Goal: Task Accomplishment & Management: Use online tool/utility

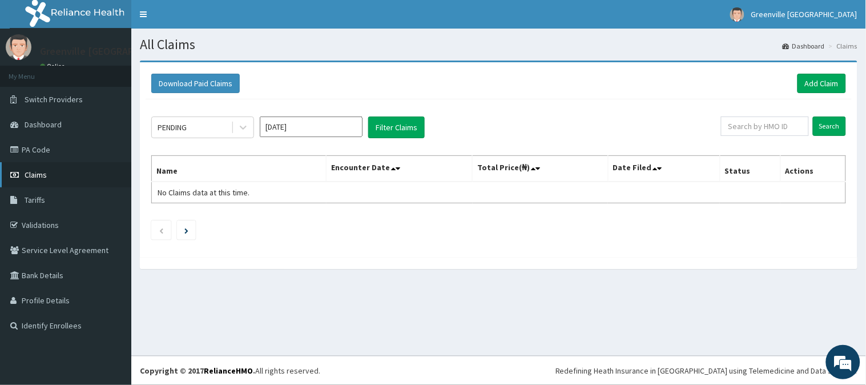
click at [43, 168] on link "Claims" at bounding box center [65, 174] width 131 height 25
click at [41, 168] on link "Claims" at bounding box center [65, 174] width 131 height 25
click at [42, 167] on link "Claims" at bounding box center [65, 174] width 131 height 25
click at [39, 168] on link "Claims" at bounding box center [65, 174] width 131 height 25
click at [45, 180] on link "Claims" at bounding box center [65, 174] width 131 height 25
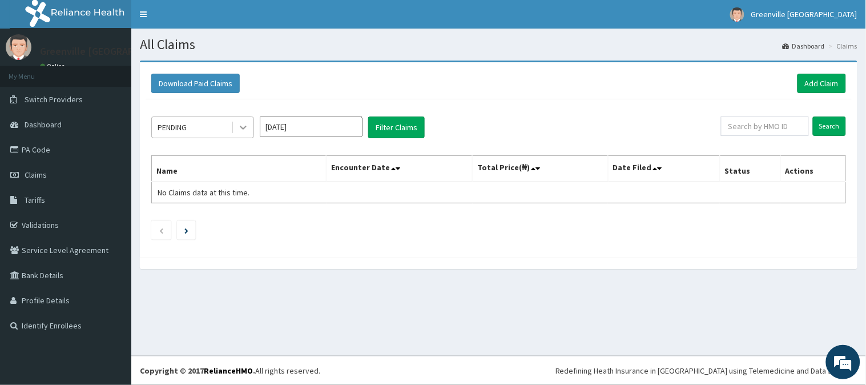
click at [241, 129] on icon at bounding box center [242, 127] width 11 height 11
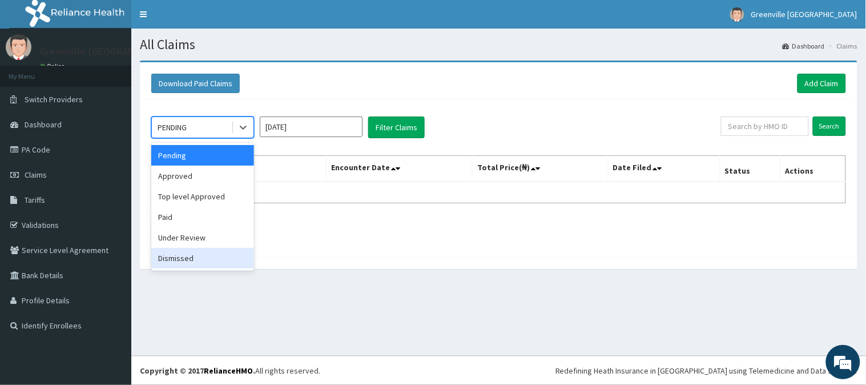
click at [204, 249] on div "Dismissed" at bounding box center [202, 258] width 103 height 21
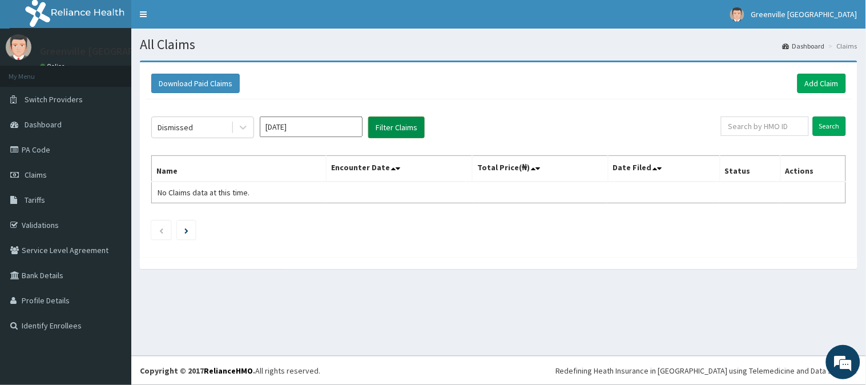
click at [382, 124] on button "Filter Claims" at bounding box center [396, 127] width 56 height 22
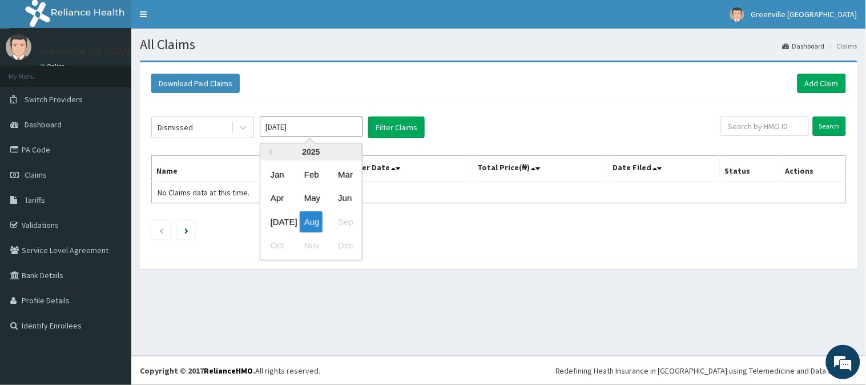
click at [301, 131] on input "Aug 2025" at bounding box center [311, 126] width 103 height 21
click at [278, 218] on div "Jul" at bounding box center [277, 221] width 23 height 21
type input "Jul 2025"
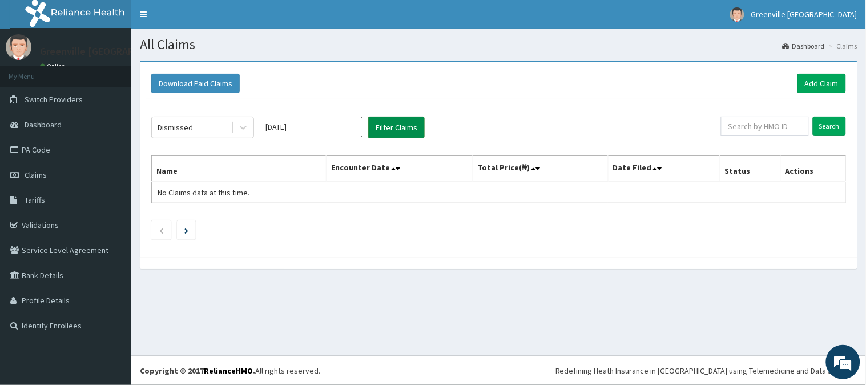
click at [391, 131] on button "Filter Claims" at bounding box center [396, 127] width 56 height 22
click at [394, 140] on div "Dismissed Jul 2025 Filter Claims Search Name Encounter Date Total Price(₦) Date…" at bounding box center [498, 175] width 706 height 152
click at [391, 126] on button "Filter Claims" at bounding box center [396, 127] width 56 height 22
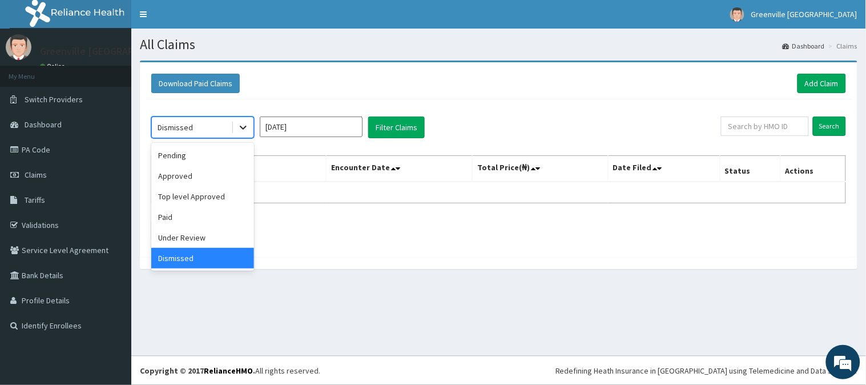
click at [241, 128] on icon at bounding box center [242, 127] width 11 height 11
click at [219, 232] on div "Under Review" at bounding box center [202, 237] width 103 height 21
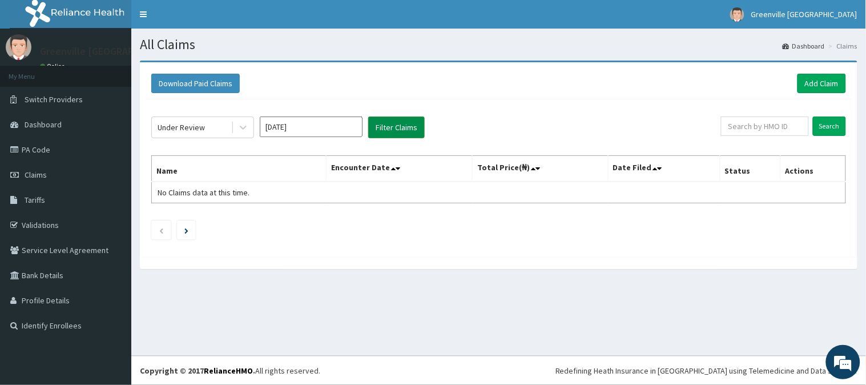
click at [377, 128] on button "Filter Claims" at bounding box center [396, 127] width 56 height 22
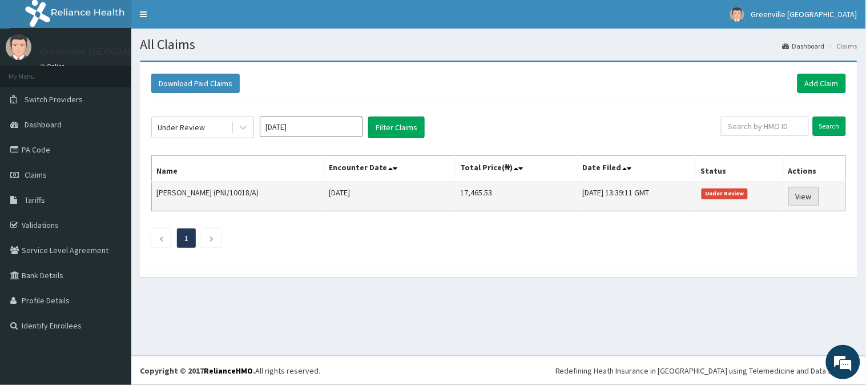
click at [801, 192] on link "View" at bounding box center [803, 196] width 31 height 19
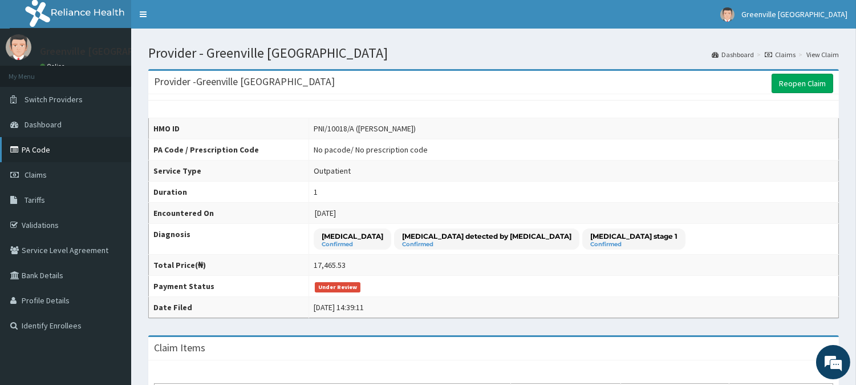
click at [32, 152] on link "PA Code" at bounding box center [65, 149] width 131 height 25
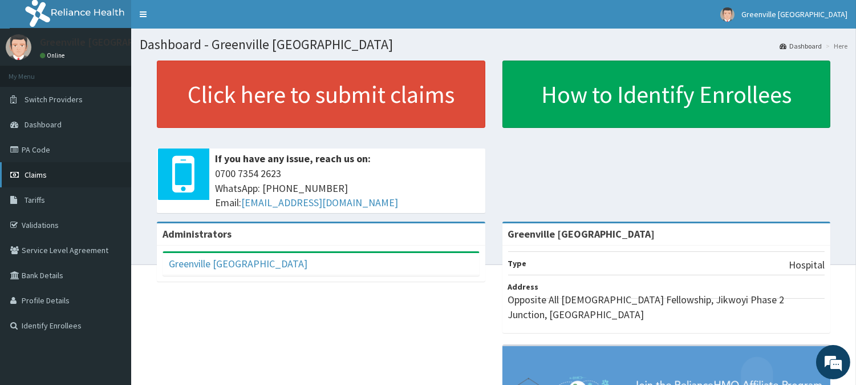
click at [49, 173] on link "Claims" at bounding box center [65, 174] width 131 height 25
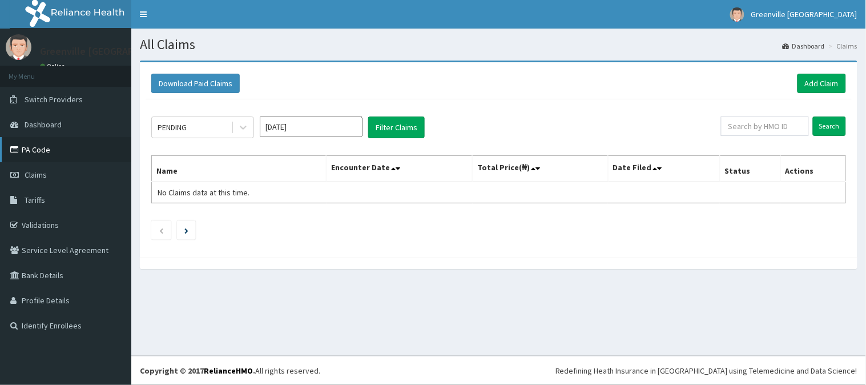
click at [51, 151] on link "PA Code" at bounding box center [65, 149] width 131 height 25
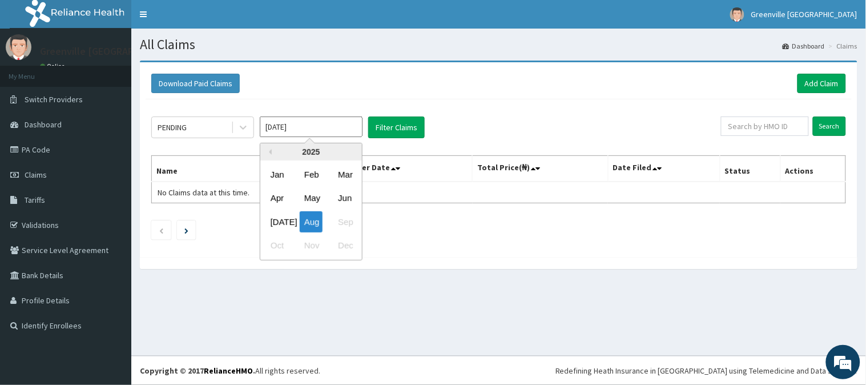
click at [348, 128] on input "Aug 2025" at bounding box center [311, 126] width 103 height 21
click at [280, 223] on div "Jul" at bounding box center [277, 221] width 23 height 21
type input "Jul 2025"
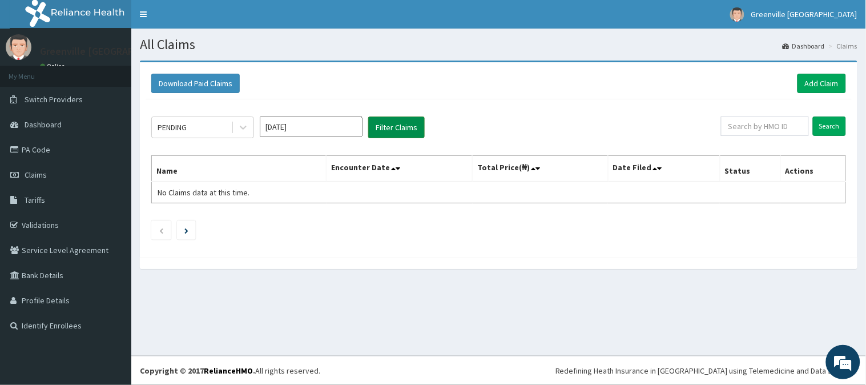
click at [396, 130] on button "Filter Claims" at bounding box center [396, 127] width 56 height 22
click at [241, 130] on icon at bounding box center [242, 127] width 11 height 11
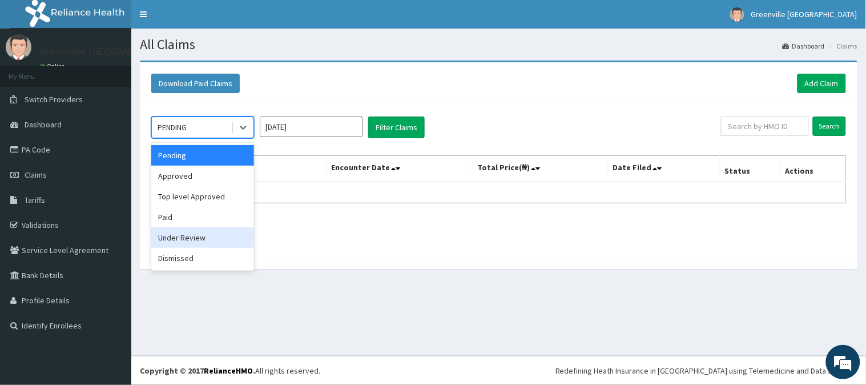
click at [193, 240] on div "Under Review" at bounding box center [202, 237] width 103 height 21
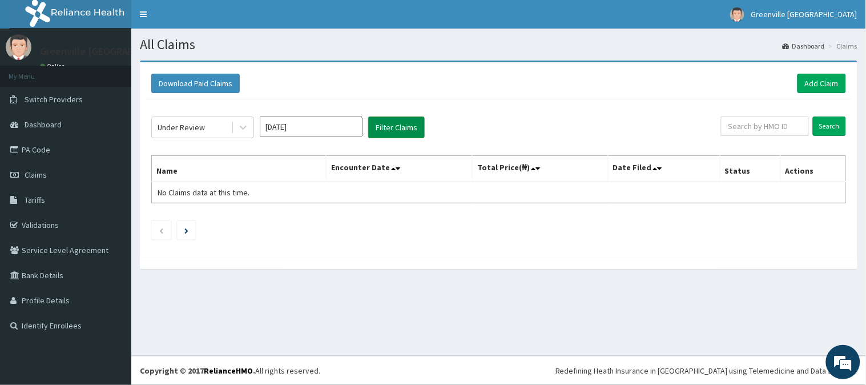
click at [390, 128] on button "Filter Claims" at bounding box center [396, 127] width 56 height 22
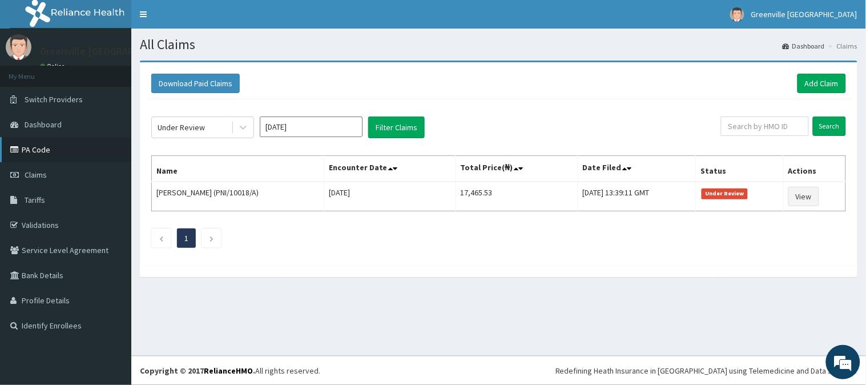
click at [55, 144] on link "PA Code" at bounding box center [65, 149] width 131 height 25
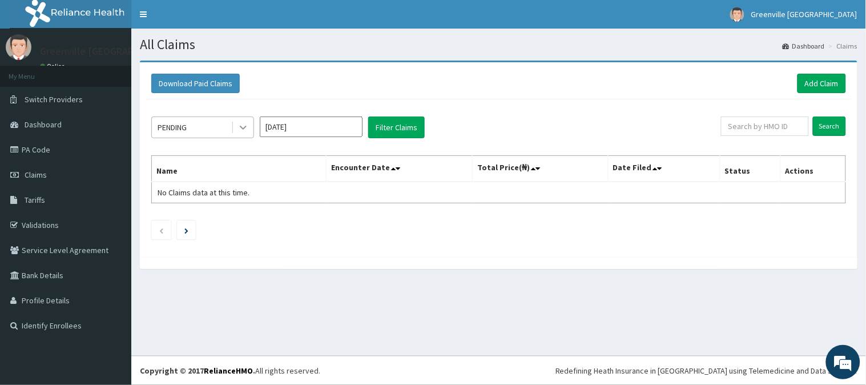
click at [244, 128] on icon at bounding box center [243, 128] width 7 height 4
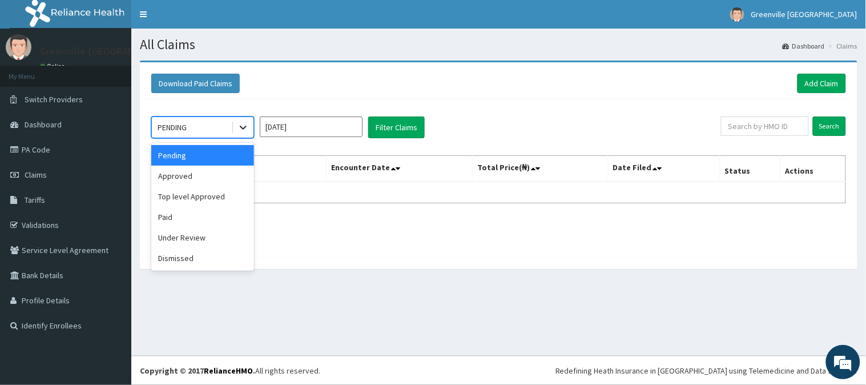
click at [246, 124] on icon at bounding box center [242, 127] width 11 height 11
click at [204, 236] on div "Under Review" at bounding box center [202, 237] width 103 height 21
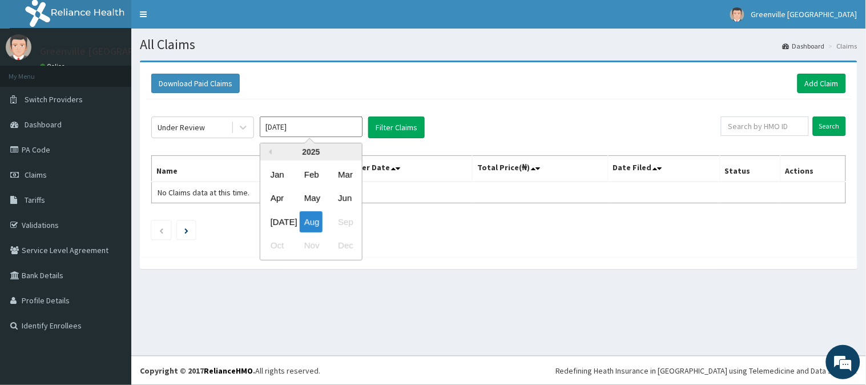
click at [322, 124] on input "[DATE]" at bounding box center [311, 126] width 103 height 21
click at [278, 221] on div "[DATE]" at bounding box center [277, 221] width 23 height 21
type input "[DATE]"
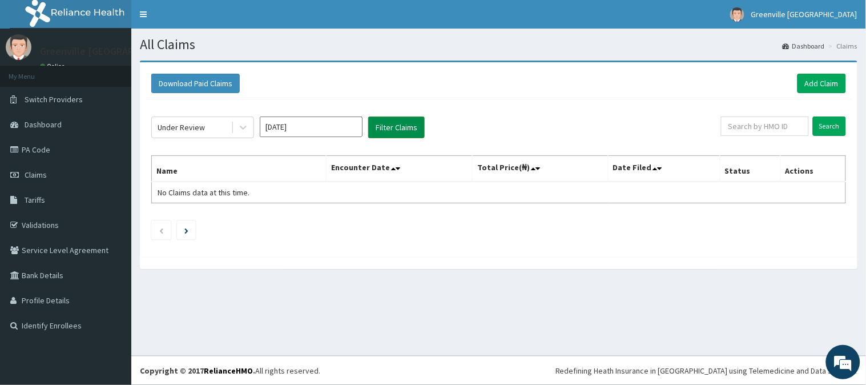
click at [379, 130] on button "Filter Claims" at bounding box center [396, 127] width 56 height 22
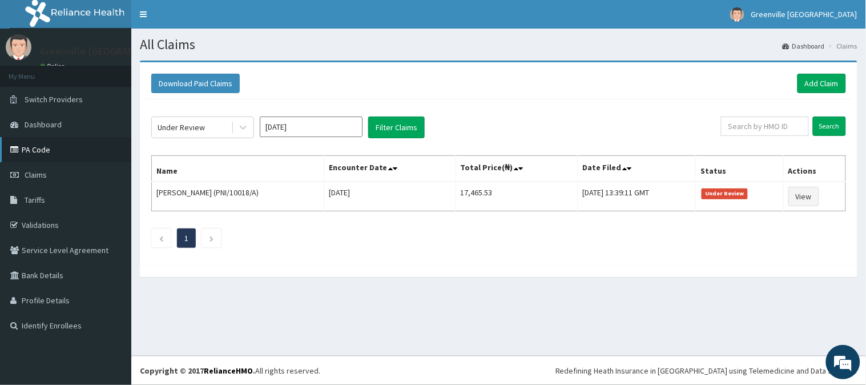
click at [34, 151] on link "PA Code" at bounding box center [65, 149] width 131 height 25
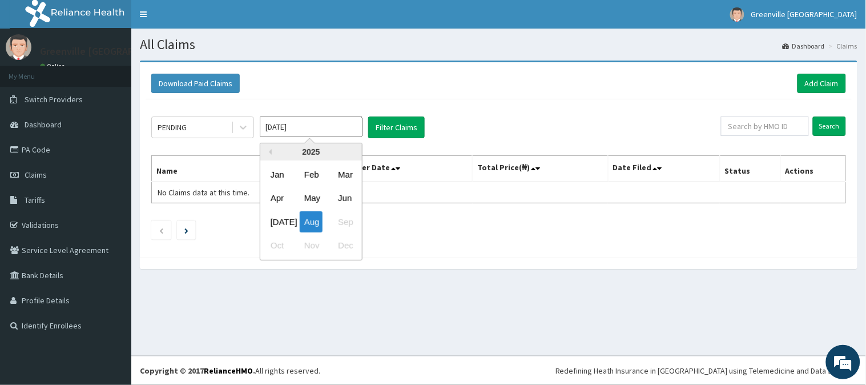
click at [307, 130] on input "Aug 2025" at bounding box center [311, 126] width 103 height 21
click at [281, 215] on div "Jul" at bounding box center [277, 221] width 23 height 21
type input "Jul 2025"
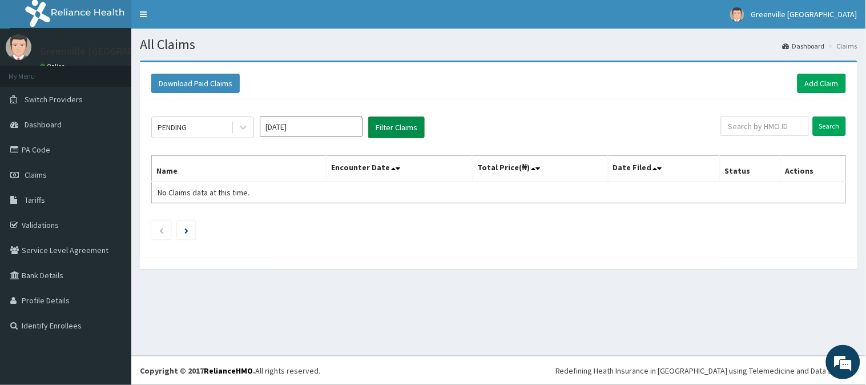
click at [403, 124] on button "Filter Claims" at bounding box center [396, 127] width 56 height 22
click at [239, 129] on icon at bounding box center [242, 127] width 11 height 11
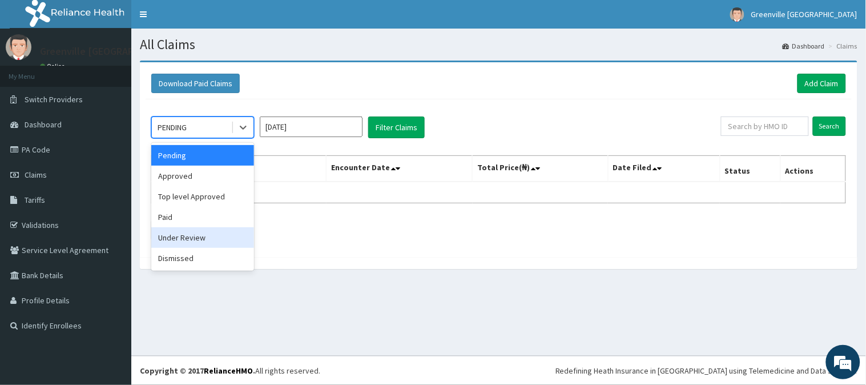
click at [207, 233] on div "Under Review" at bounding box center [202, 237] width 103 height 21
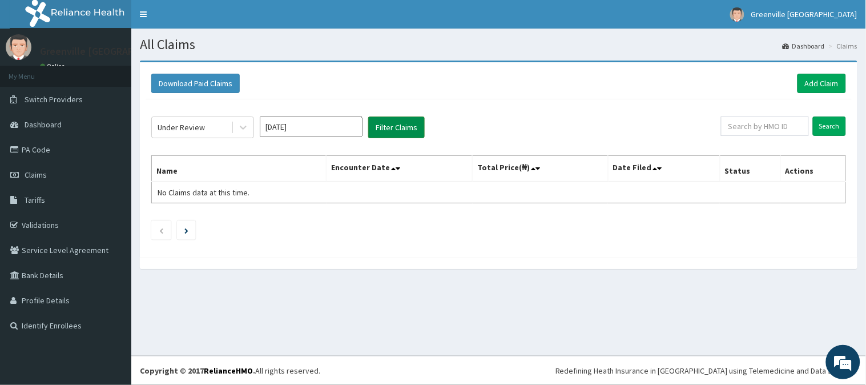
click at [404, 127] on button "Filter Claims" at bounding box center [396, 127] width 56 height 22
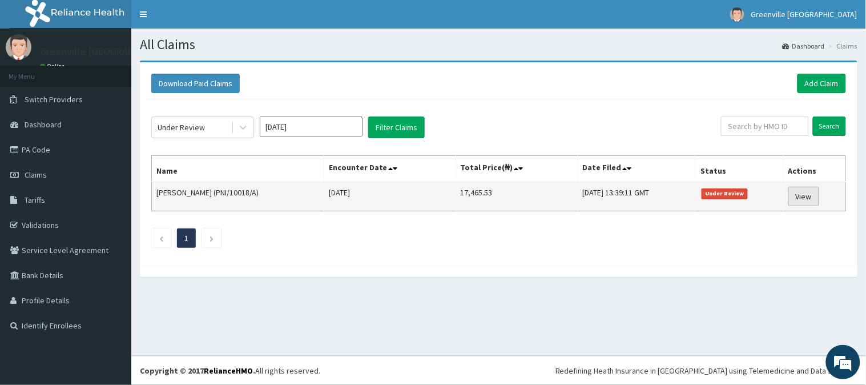
click at [802, 194] on link "View" at bounding box center [803, 196] width 31 height 19
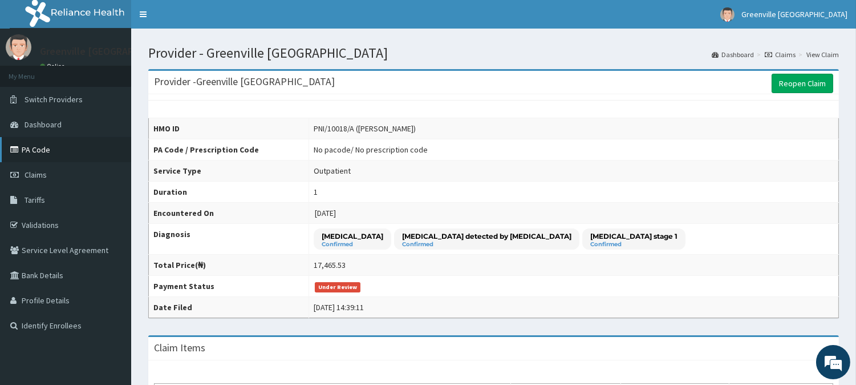
click at [60, 143] on link "PA Code" at bounding box center [65, 149] width 131 height 25
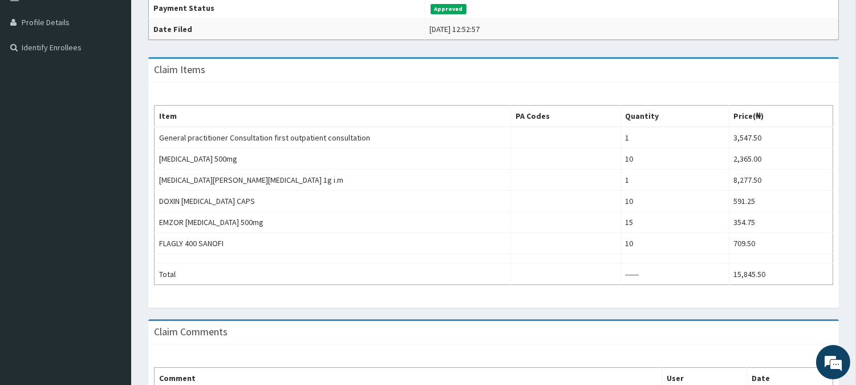
scroll to position [280, 0]
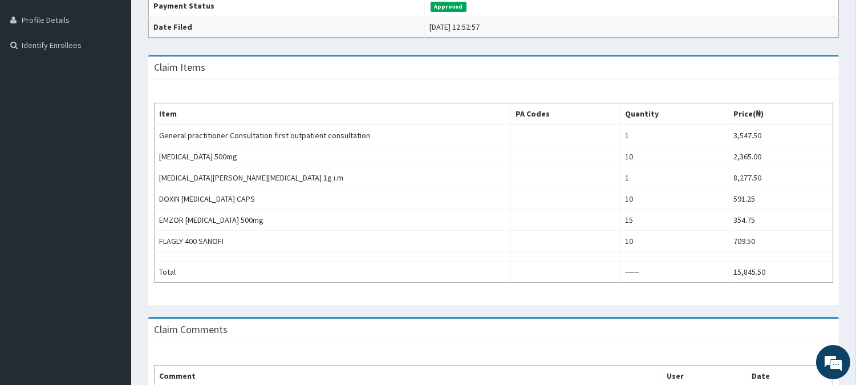
drag, startPoint x: 862, startPoint y: 126, endPoint x: 856, endPoint y: 252, distance: 126.3
click at [856, 252] on html "R EL Toggle navigation Greenville Olive Specialist Hospital Greenville Olive Sp…" at bounding box center [428, 121] width 856 height 802
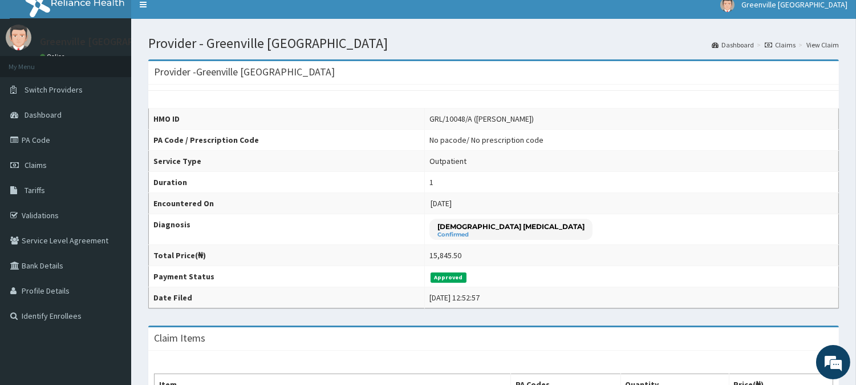
scroll to position [0, 0]
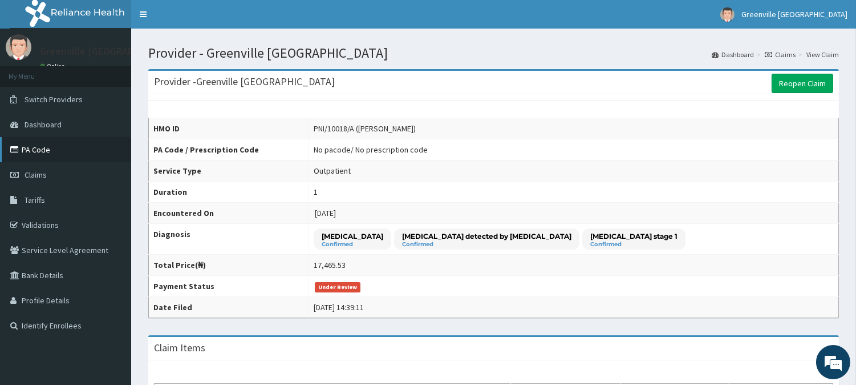
click at [53, 147] on link "PA Code" at bounding box center [65, 149] width 131 height 25
click at [820, 86] on link "Reopen Claim" at bounding box center [803, 83] width 62 height 19
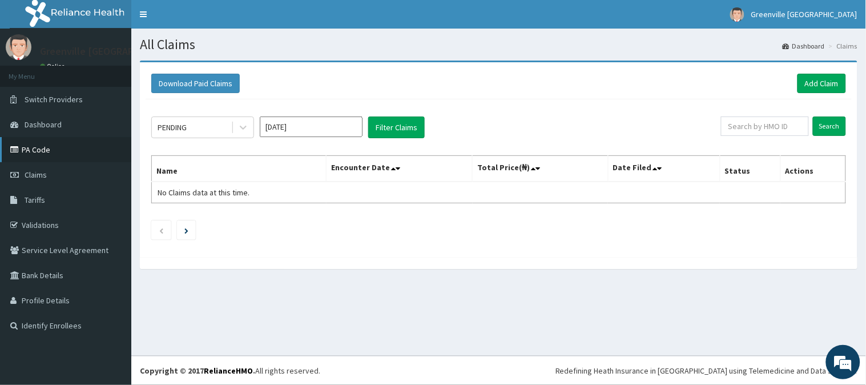
click at [54, 154] on link "PA Code" at bounding box center [65, 149] width 131 height 25
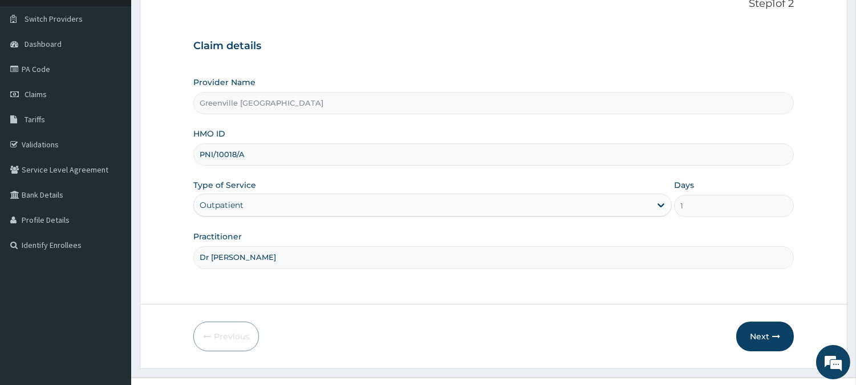
scroll to position [102, 0]
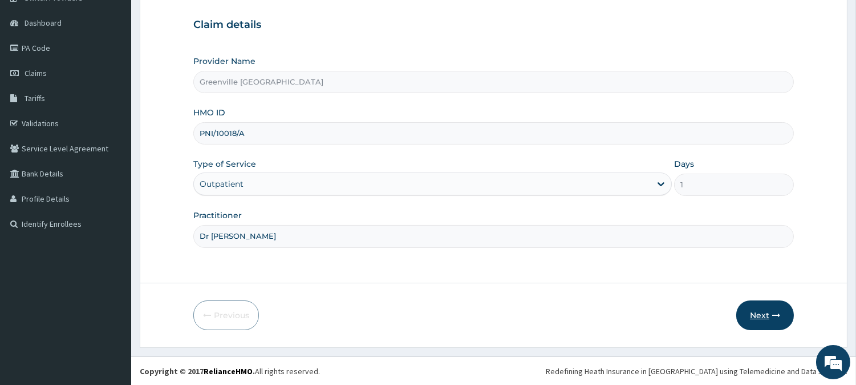
click at [763, 313] on button "Next" at bounding box center [766, 315] width 58 height 30
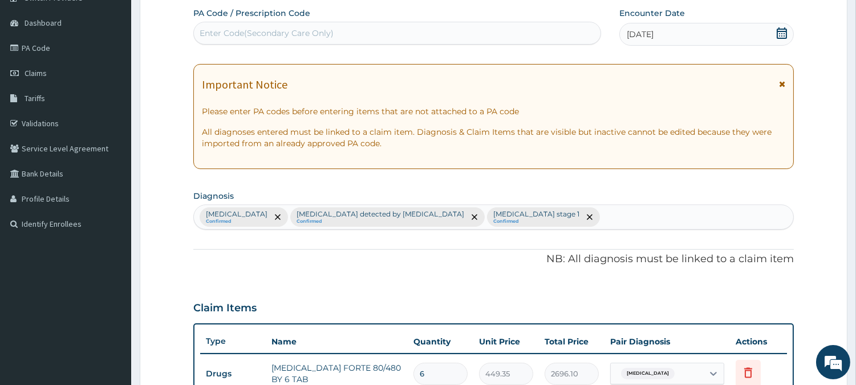
click at [408, 29] on div "Enter Code(Secondary Care Only)" at bounding box center [397, 33] width 407 height 18
paste input "PA/0E0765"
type input "PA/0E0765"
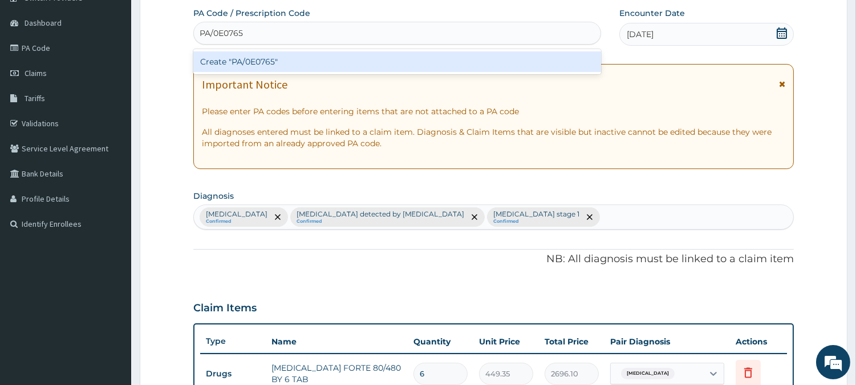
click at [334, 60] on div "Create "PA/0E0765"" at bounding box center [397, 61] width 408 height 21
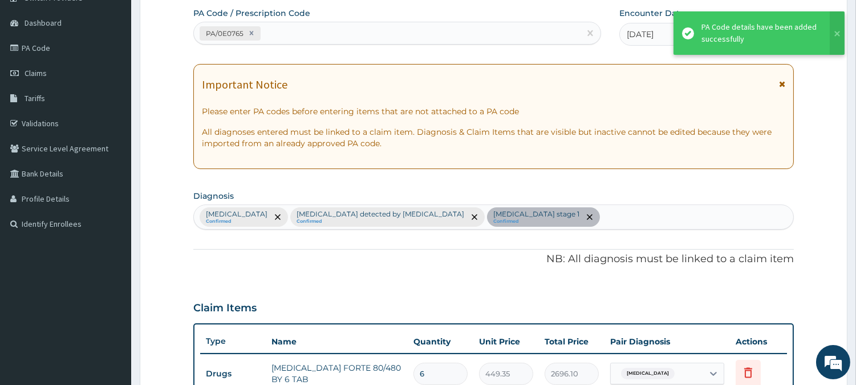
scroll to position [604, 0]
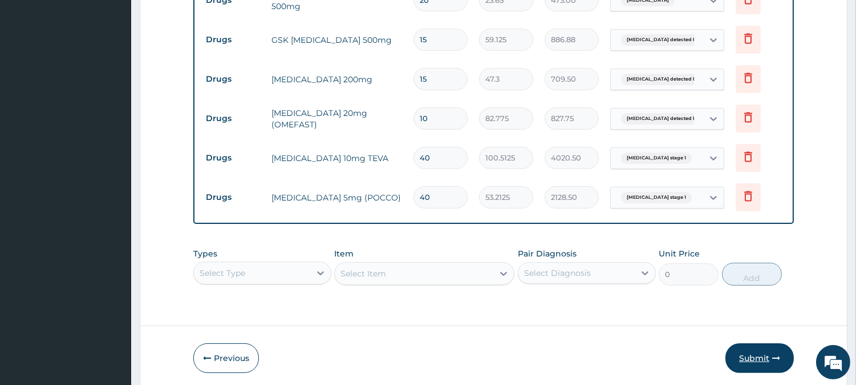
click at [756, 350] on button "Submit" at bounding box center [760, 358] width 68 height 30
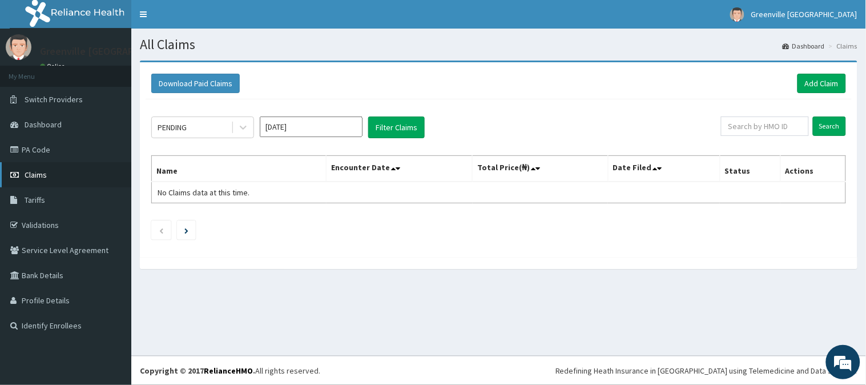
click at [37, 168] on link "Claims" at bounding box center [65, 174] width 131 height 25
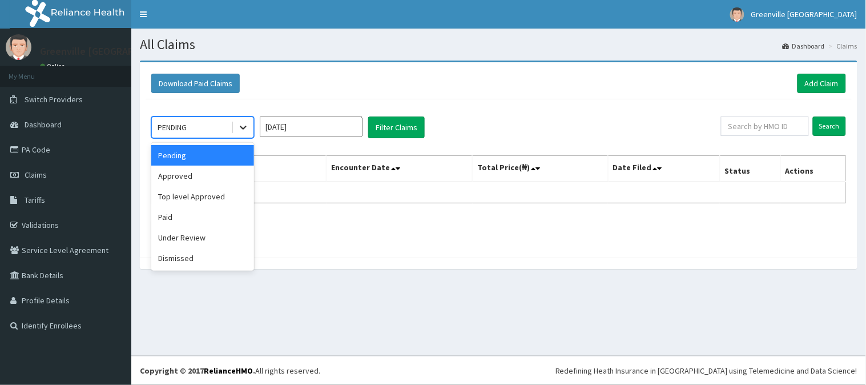
click at [244, 128] on icon at bounding box center [243, 128] width 7 height 4
click at [212, 180] on div "Approved" at bounding box center [202, 175] width 103 height 21
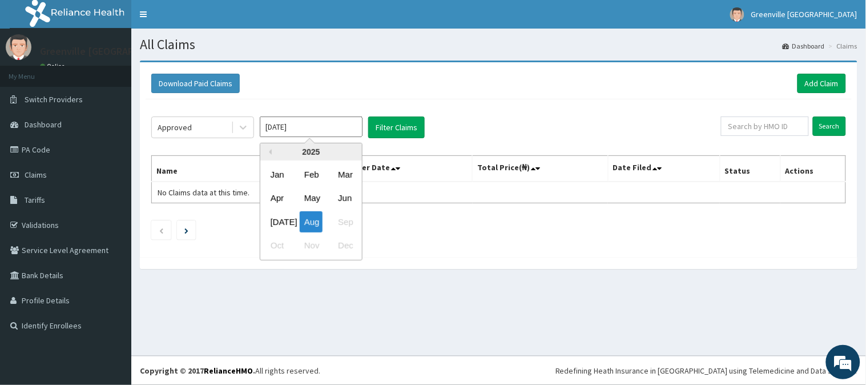
click at [310, 123] on input "Aug 2025" at bounding box center [311, 126] width 103 height 21
click at [280, 219] on div "Jul" at bounding box center [277, 221] width 23 height 21
type input "Jul 2025"
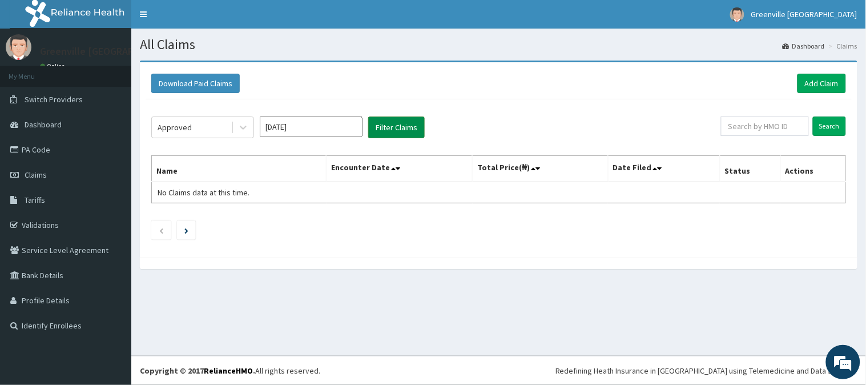
click at [403, 119] on button "Filter Claims" at bounding box center [396, 127] width 56 height 22
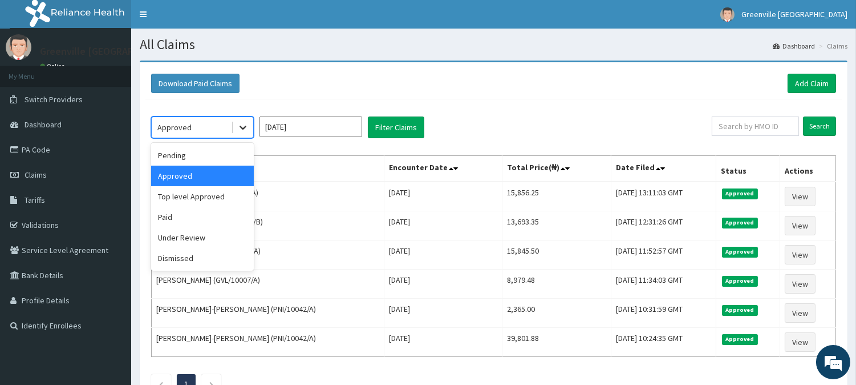
click at [245, 123] on icon at bounding box center [242, 127] width 11 height 11
click at [204, 240] on div "Under Review" at bounding box center [202, 237] width 103 height 21
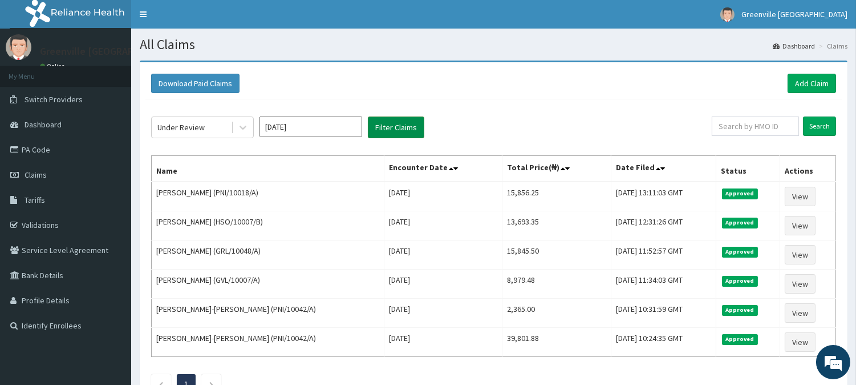
click at [406, 127] on button "Filter Claims" at bounding box center [396, 127] width 56 height 22
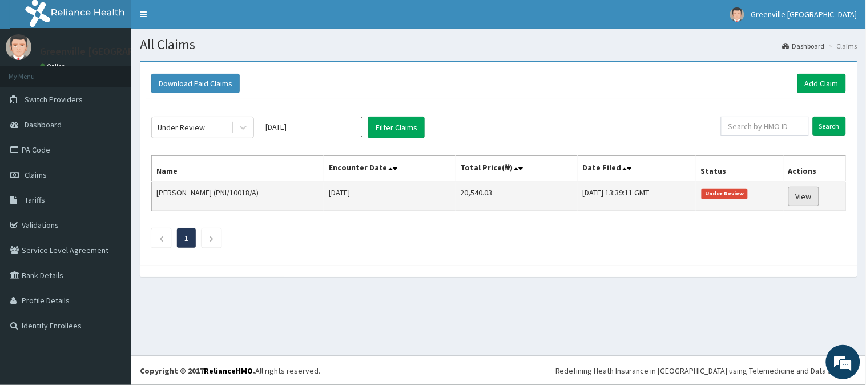
click at [803, 194] on link "View" at bounding box center [803, 196] width 31 height 19
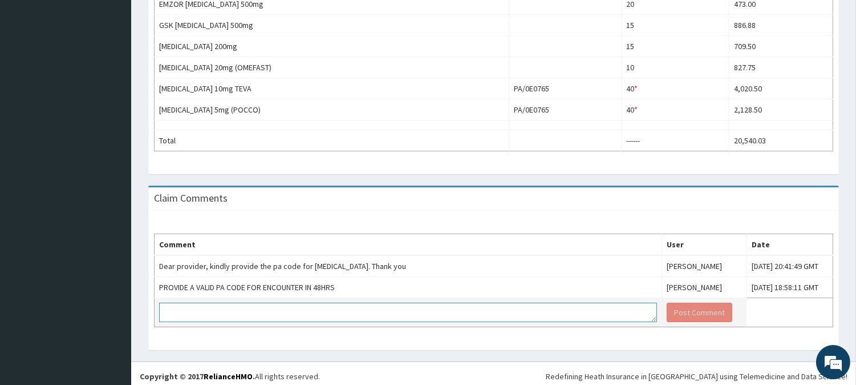
click at [371, 314] on textarea at bounding box center [408, 311] width 498 height 19
paste textarea "PA/0E0765"
type textarea "PA/0E0765"
click at [667, 309] on button "Post Comment" at bounding box center [700, 311] width 66 height 19
